Goal: Check status: Check status

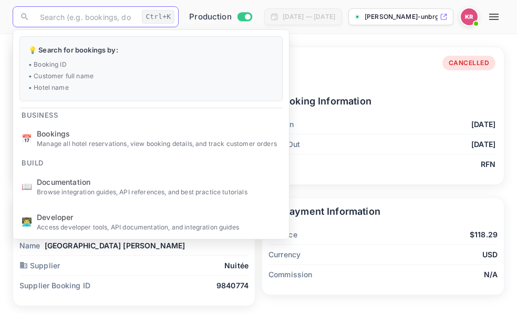
click at [47, 21] on input "text" at bounding box center [86, 16] width 104 height 21
type input "i-Pm7thcQ"
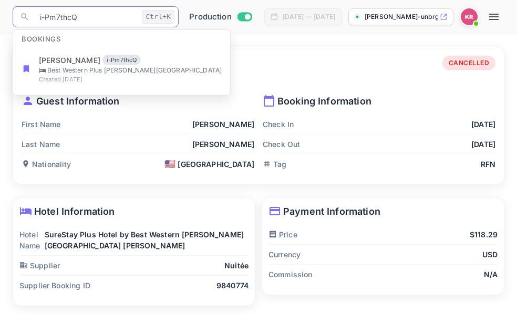
click at [38, 16] on input "i-Pm7thcQ" at bounding box center [86, 16] width 104 height 21
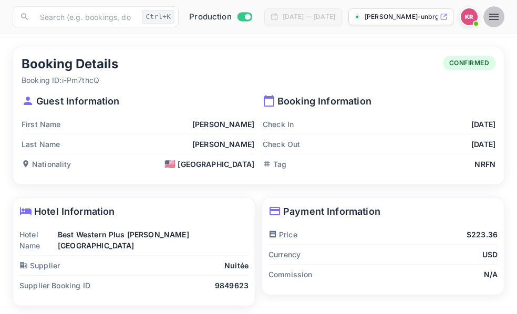
click at [501, 16] on icon "button" at bounding box center [494, 17] width 13 height 13
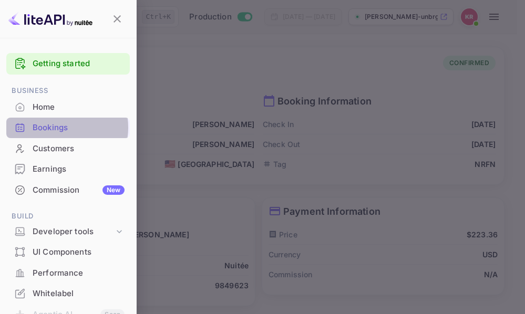
click at [59, 128] on div "Bookings" at bounding box center [79, 128] width 92 height 12
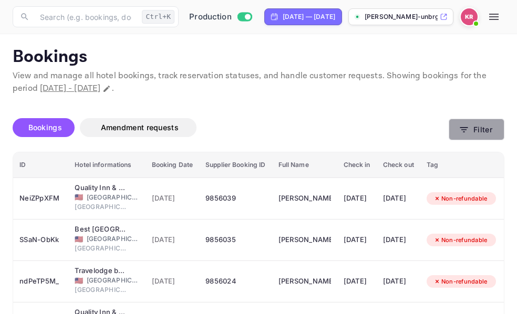
click at [464, 131] on icon "button" at bounding box center [464, 130] width 11 height 11
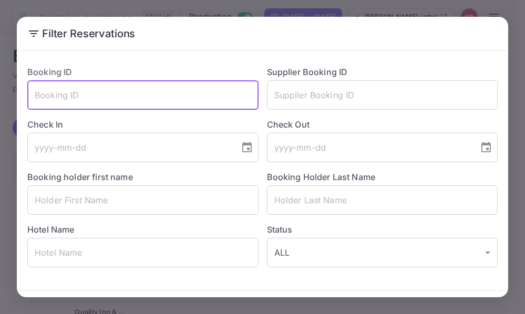
click at [39, 96] on input "text" at bounding box center [142, 94] width 231 height 29
paste input "i-Pm7thcQ"
click at [34, 97] on input "i-Pm7thcQ" at bounding box center [142, 94] width 231 height 29
click at [78, 93] on input "i-Pm7thcQ" at bounding box center [142, 94] width 231 height 29
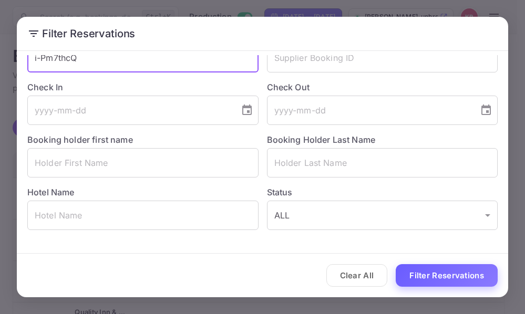
type input "i-Pm7thcQ"
click at [422, 267] on button "Filter Reservations" at bounding box center [447, 275] width 102 height 23
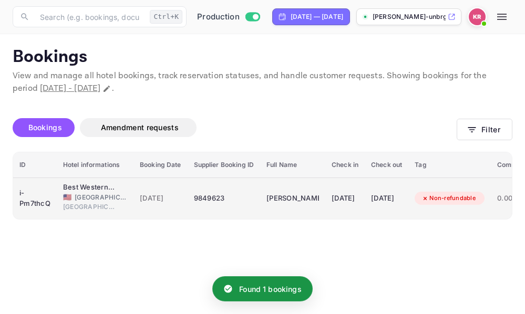
click at [211, 197] on div "9849623" at bounding box center [224, 198] width 60 height 17
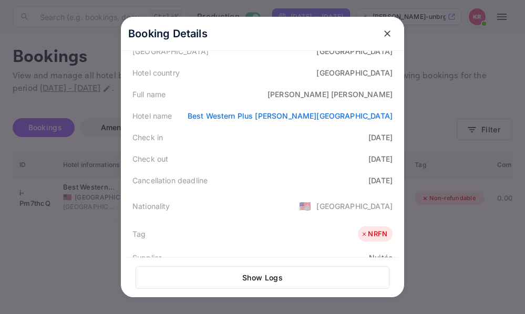
scroll to position [126, 0]
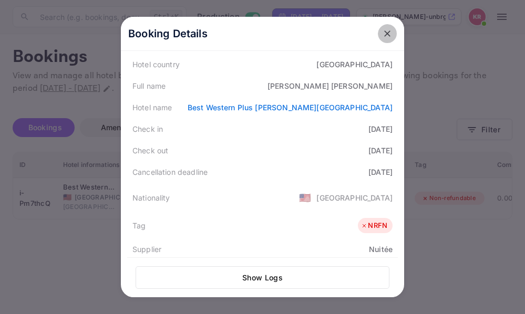
click at [384, 33] on icon "close" at bounding box center [387, 33] width 6 height 6
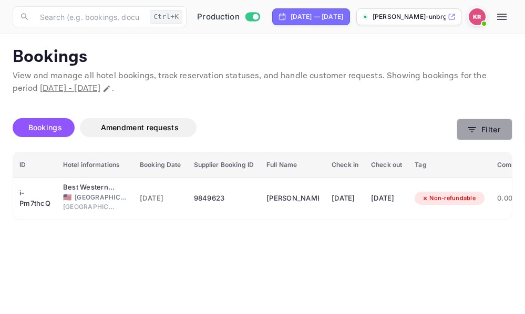
click at [470, 130] on icon "button" at bounding box center [472, 130] width 11 height 11
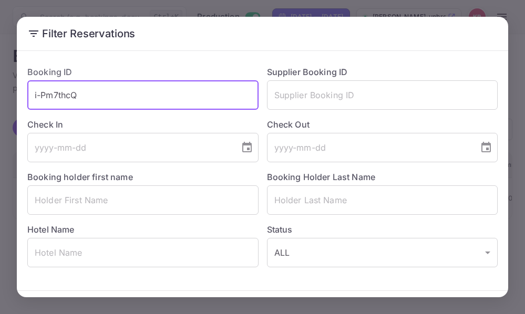
drag, startPoint x: 84, startPoint y: 99, endPoint x: 34, endPoint y: 95, distance: 50.2
click at [34, 95] on input "i-Pm7thcQ" at bounding box center [142, 94] width 231 height 29
paste input "8c7-SBt0K"
click at [37, 98] on input "8c7-SBt0K" at bounding box center [142, 94] width 231 height 29
click at [80, 94] on input "8c7-SBt0K" at bounding box center [142, 94] width 231 height 29
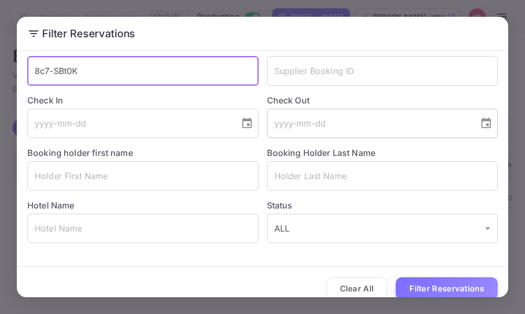
scroll to position [37, 0]
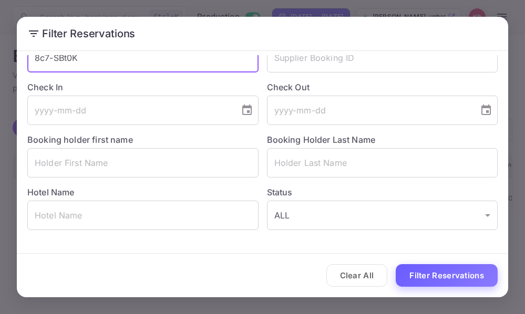
type input "8c7-SBt0K"
click at [423, 276] on button "Filter Reservations" at bounding box center [447, 275] width 102 height 23
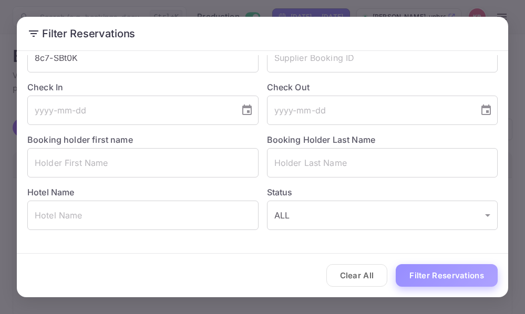
click at [433, 274] on button "Filter Reservations" at bounding box center [447, 275] width 102 height 23
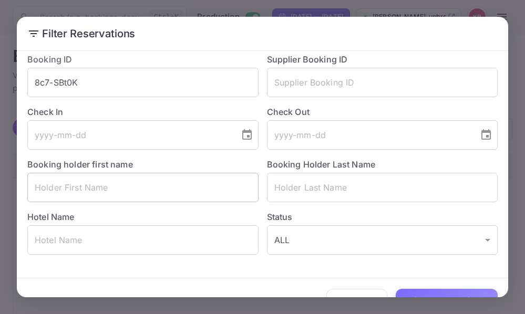
scroll to position [0, 0]
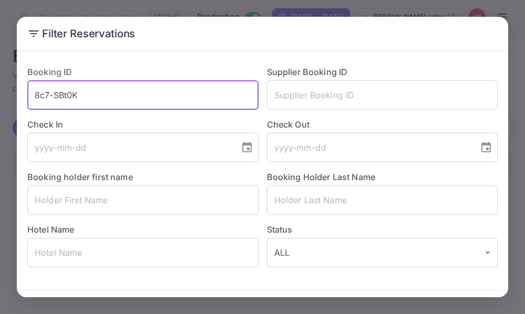
click at [34, 93] on input "8c7-SBt0K" at bounding box center [142, 94] width 231 height 29
click at [84, 94] on input "8c7-SBt0K" at bounding box center [142, 94] width 231 height 29
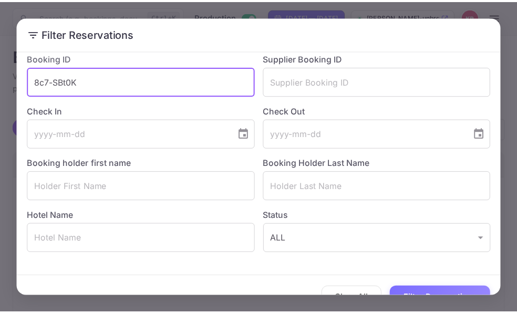
scroll to position [37, 0]
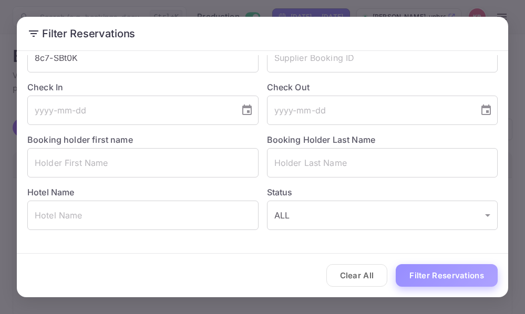
click at [424, 268] on button "Filter Reservations" at bounding box center [447, 275] width 102 height 23
click at [373, 7] on div "Filter Reservations Booking ID 8c7-SBt0K ​ Supplier Booking ID ​ Check In ​ Che…" at bounding box center [262, 157] width 525 height 314
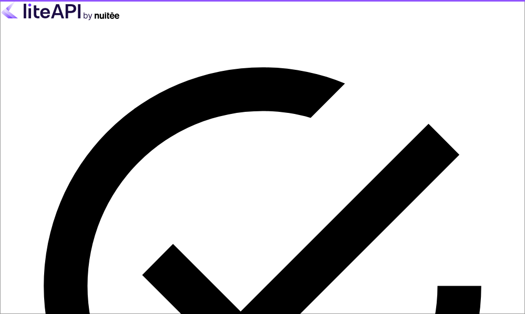
type input "nuiteedirectcug@hotelogical.com"
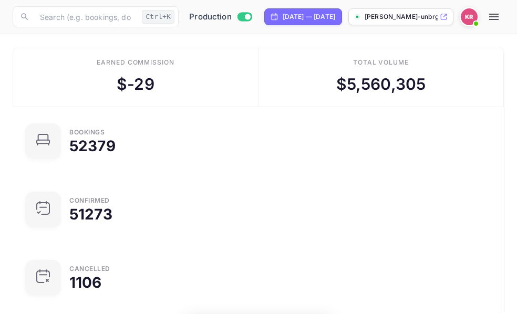
scroll to position [163, 233]
click at [501, 18] on icon "button" at bounding box center [494, 17] width 13 height 13
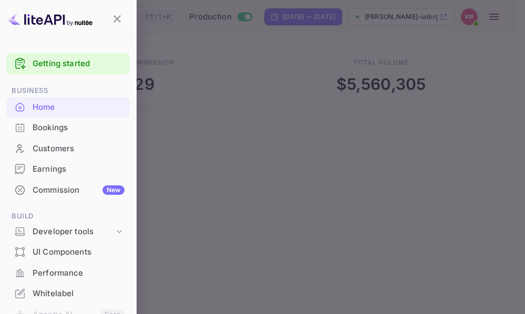
click at [56, 129] on div "Bookings" at bounding box center [79, 128] width 92 height 12
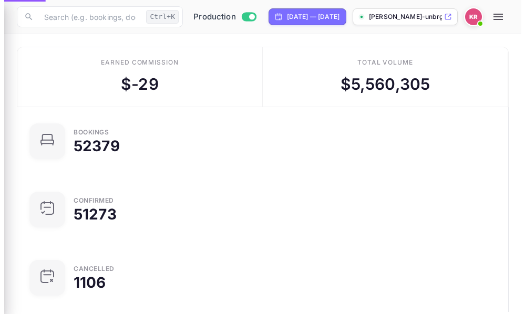
scroll to position [8, 8]
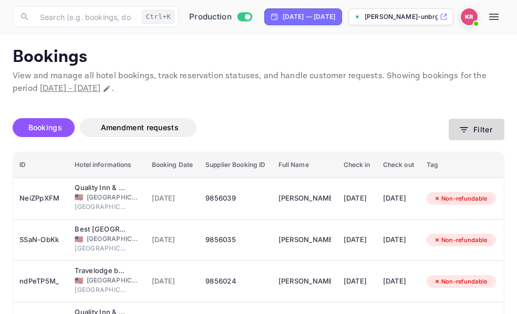
click at [462, 131] on icon "button" at bounding box center [464, 130] width 11 height 11
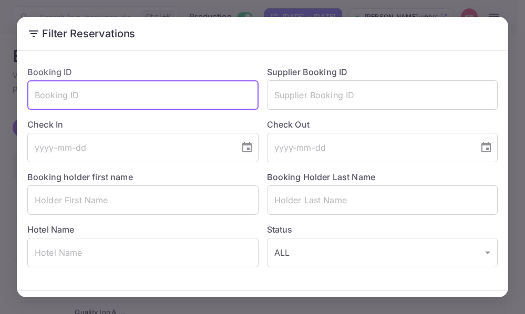
click at [39, 97] on input "text" at bounding box center [142, 94] width 231 height 29
paste input "8c7-SBt0K"
click at [38, 98] on input "8c7-SBt0K" at bounding box center [142, 94] width 231 height 29
click at [77, 101] on input "8c7-SBt0K" at bounding box center [142, 94] width 231 height 29
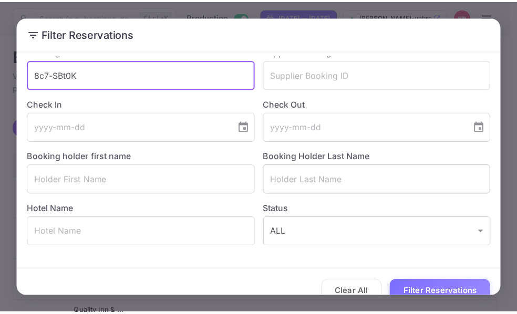
scroll to position [37, 0]
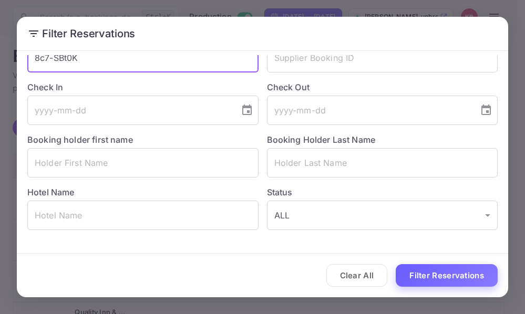
type input "8c7-SBt0K"
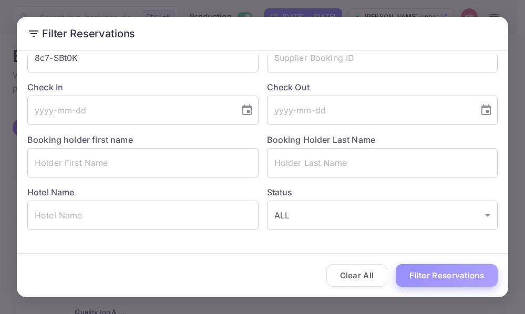
click at [438, 274] on button "Filter Reservations" at bounding box center [447, 275] width 102 height 23
drag, startPoint x: 232, startPoint y: 286, endPoint x: 205, endPoint y: 196, distance: 94.5
click at [232, 285] on div "Clear All Filter Reservations" at bounding box center [263, 276] width 492 height 44
click at [434, 7] on div "Filter Reservations Booking ID 8c7-SBt0K ​ Supplier Booking ID ​ Check In ​ Che…" at bounding box center [262, 157] width 525 height 314
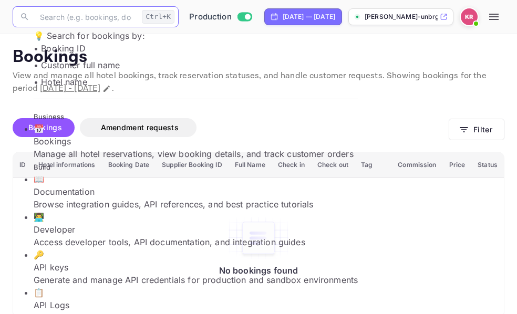
click at [50, 18] on input "text" at bounding box center [86, 16] width 104 height 21
paste input "8c7-SBt0K"
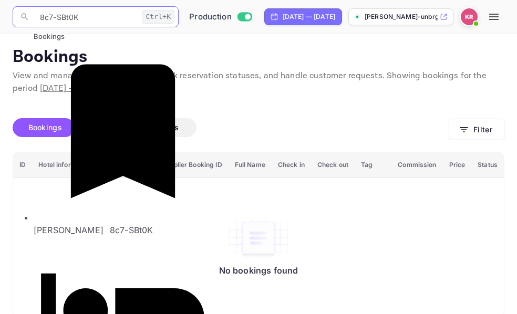
click at [41, 18] on input "8c7-SBt0K" at bounding box center [86, 16] width 104 height 21
type input "8c7-SBt0K"
click at [80, 16] on input "8c7-SBt0K" at bounding box center [86, 16] width 104 height 21
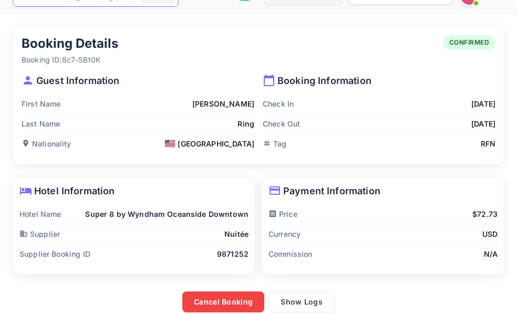
scroll to position [32, 0]
